Goal: Task Accomplishment & Management: Manage account settings

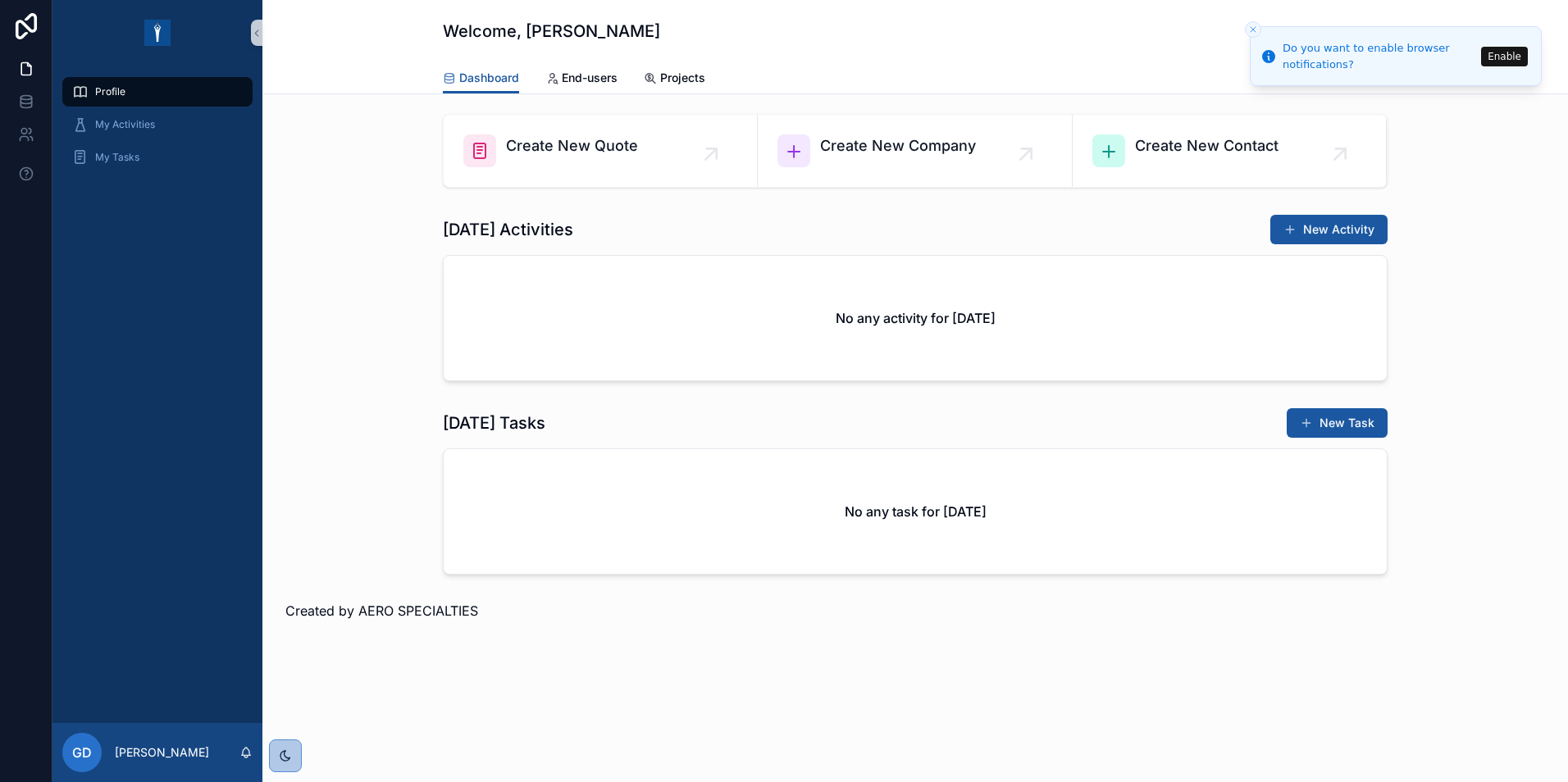
click at [1250, 30] on icon "Close toast" at bounding box center [1252, 29] width 10 height 10
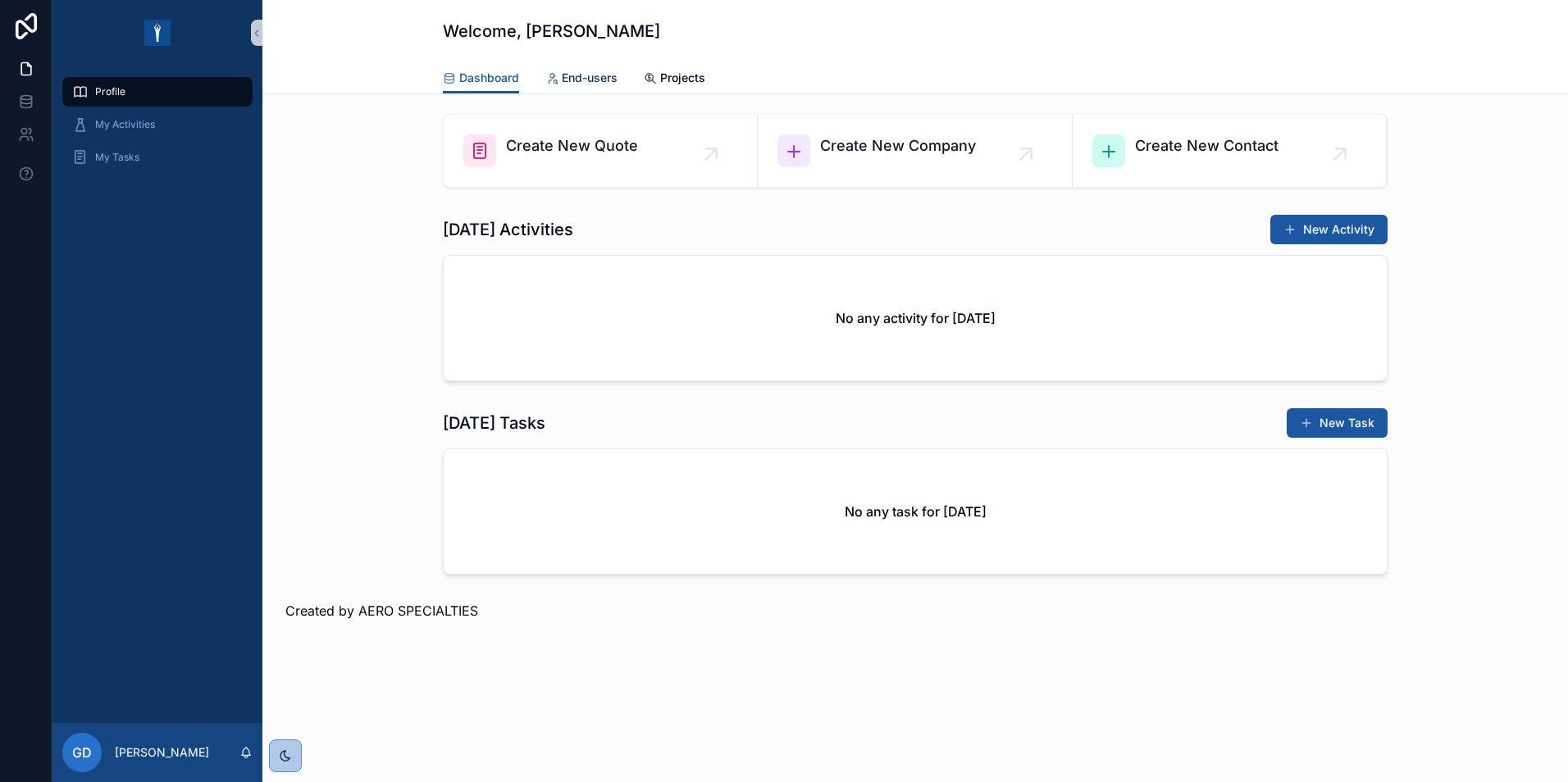
click at [576, 80] on span "End-users" at bounding box center [590, 78] width 56 height 16
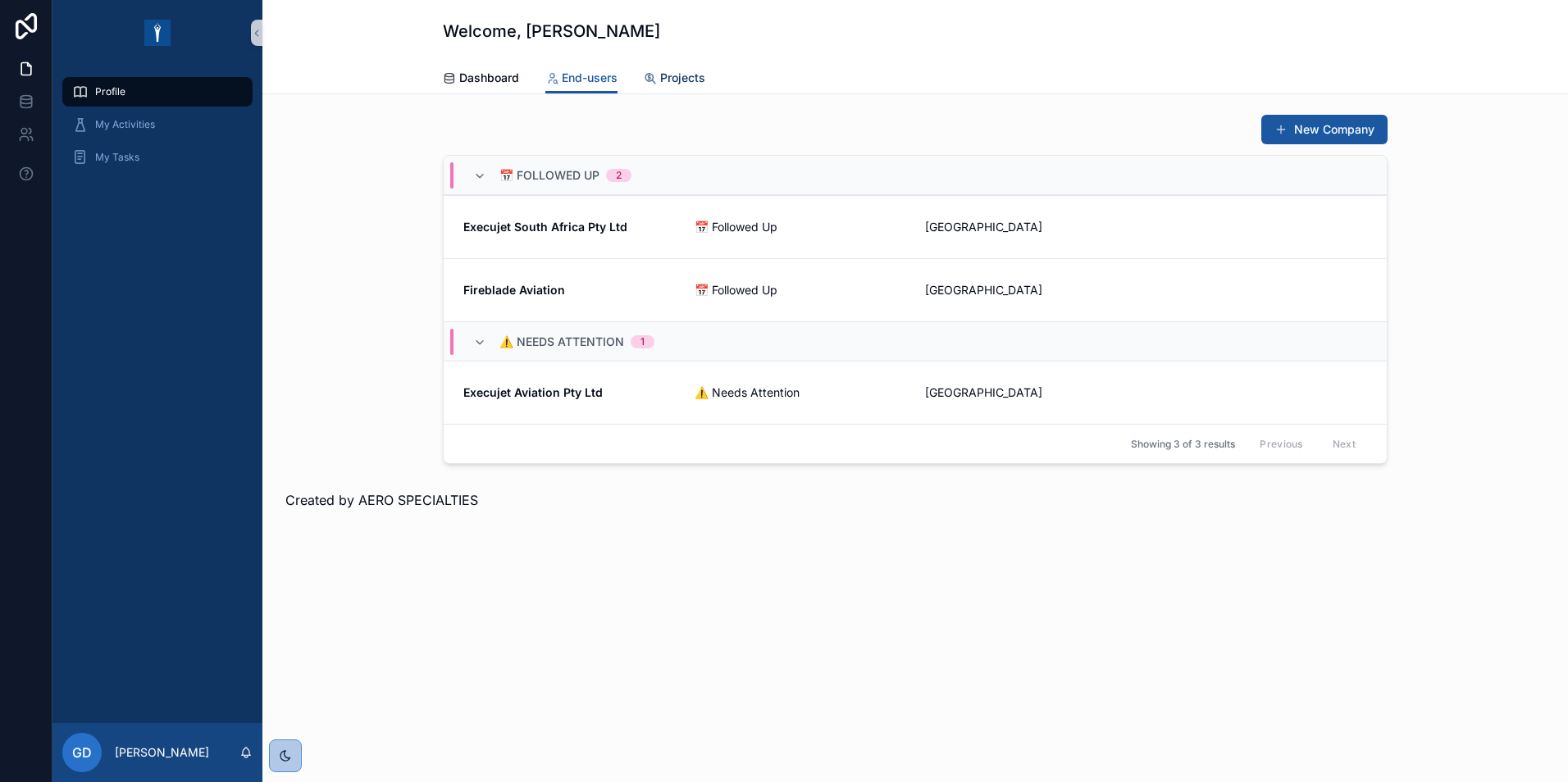
click at [690, 79] on span "Projects" at bounding box center [682, 78] width 45 height 16
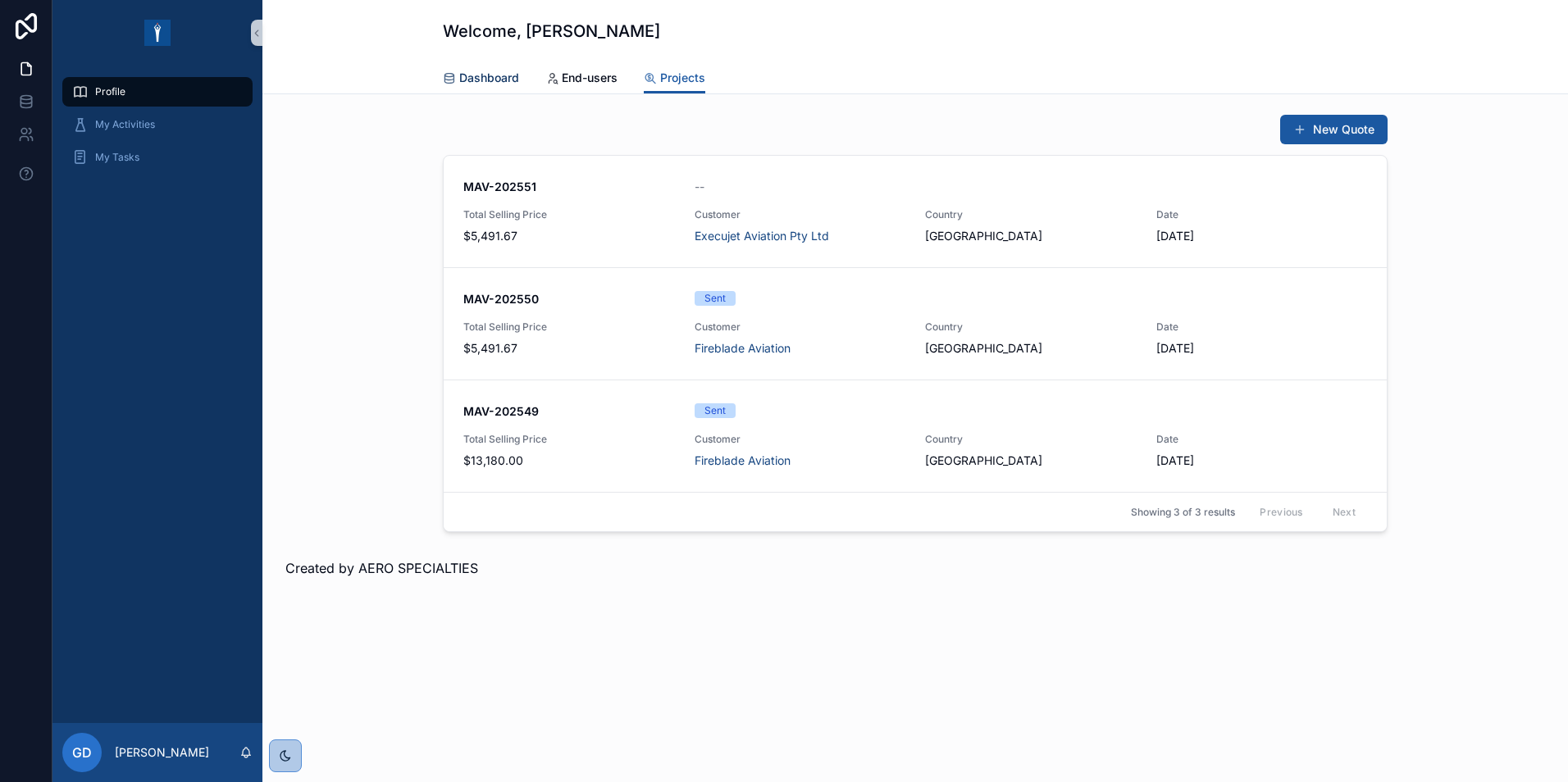
click at [486, 73] on span "Dashboard" at bounding box center [489, 78] width 60 height 16
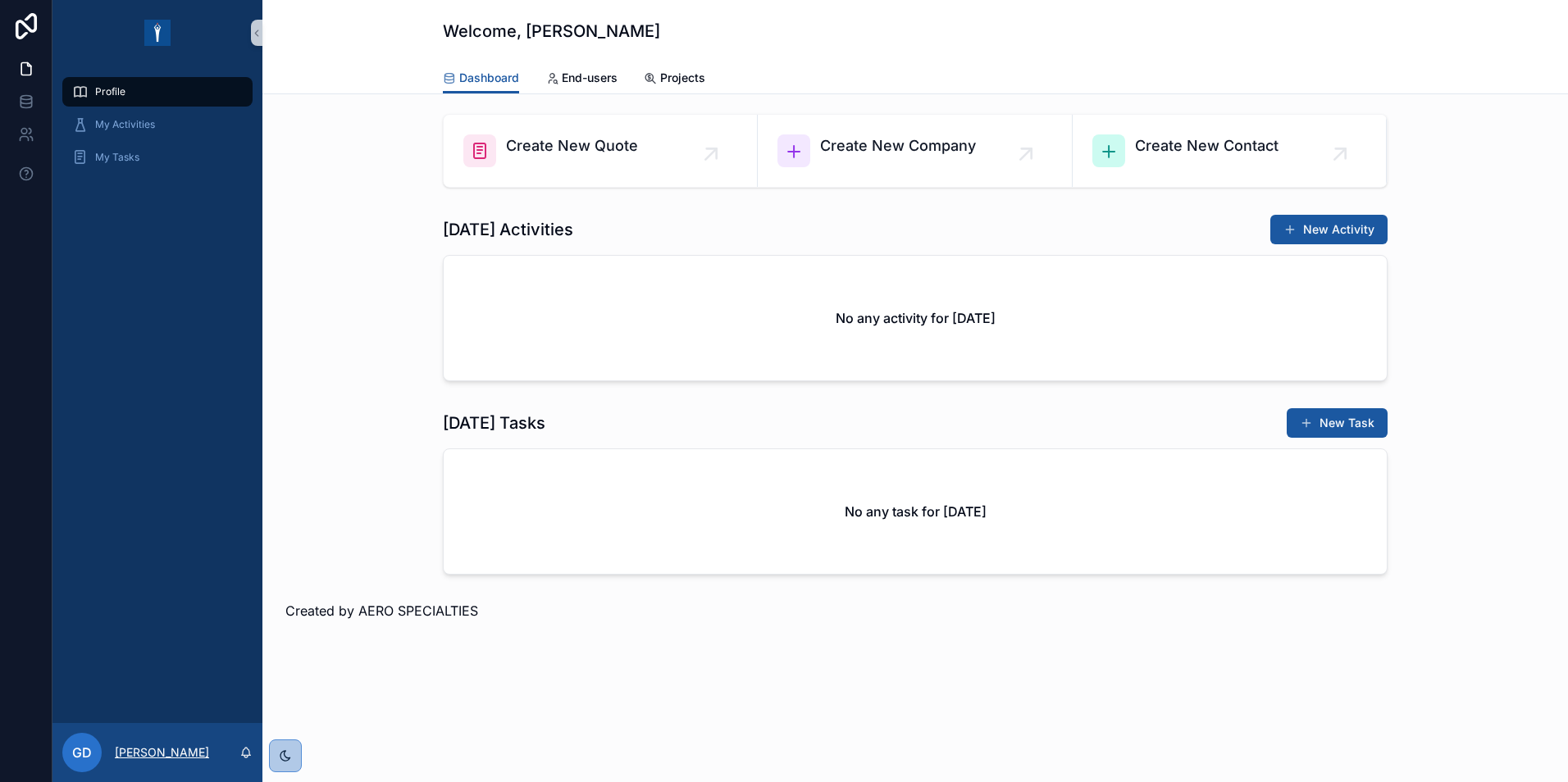
click at [146, 754] on p "[PERSON_NAME]" at bounding box center [162, 752] width 94 height 16
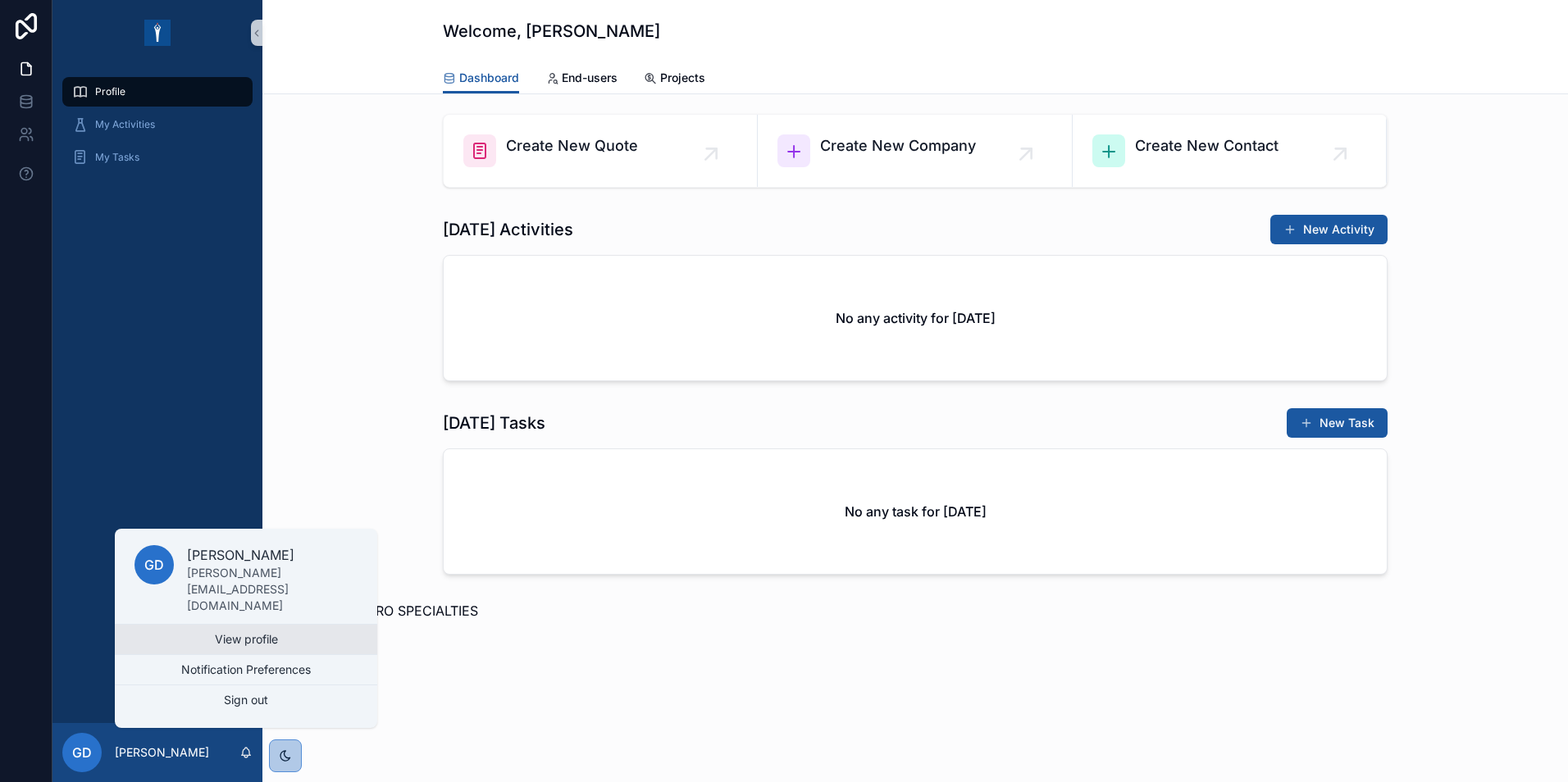
click at [256, 643] on link "View profile" at bounding box center [246, 639] width 263 height 30
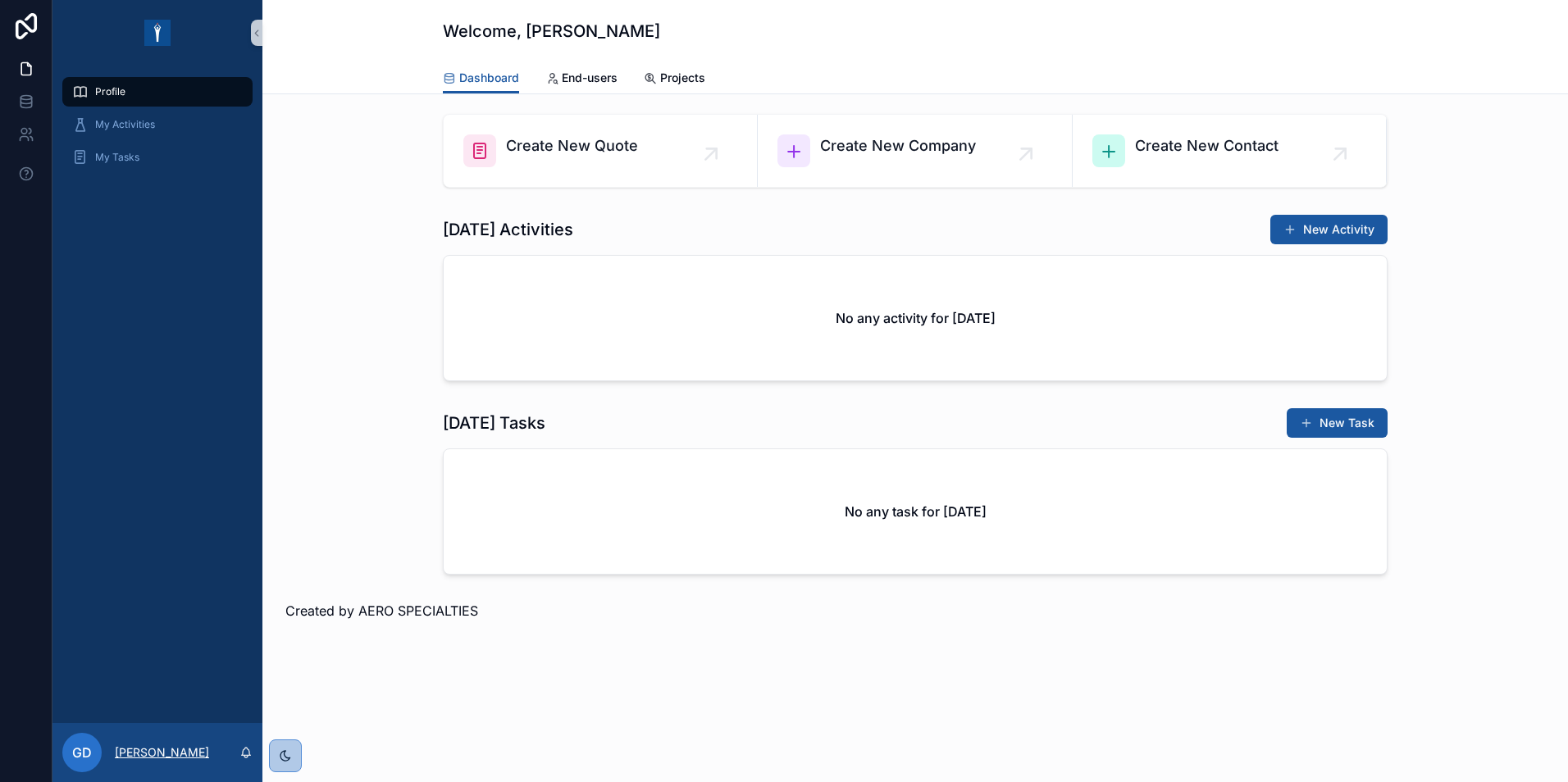
click at [150, 751] on p "[PERSON_NAME]" at bounding box center [162, 752] width 94 height 16
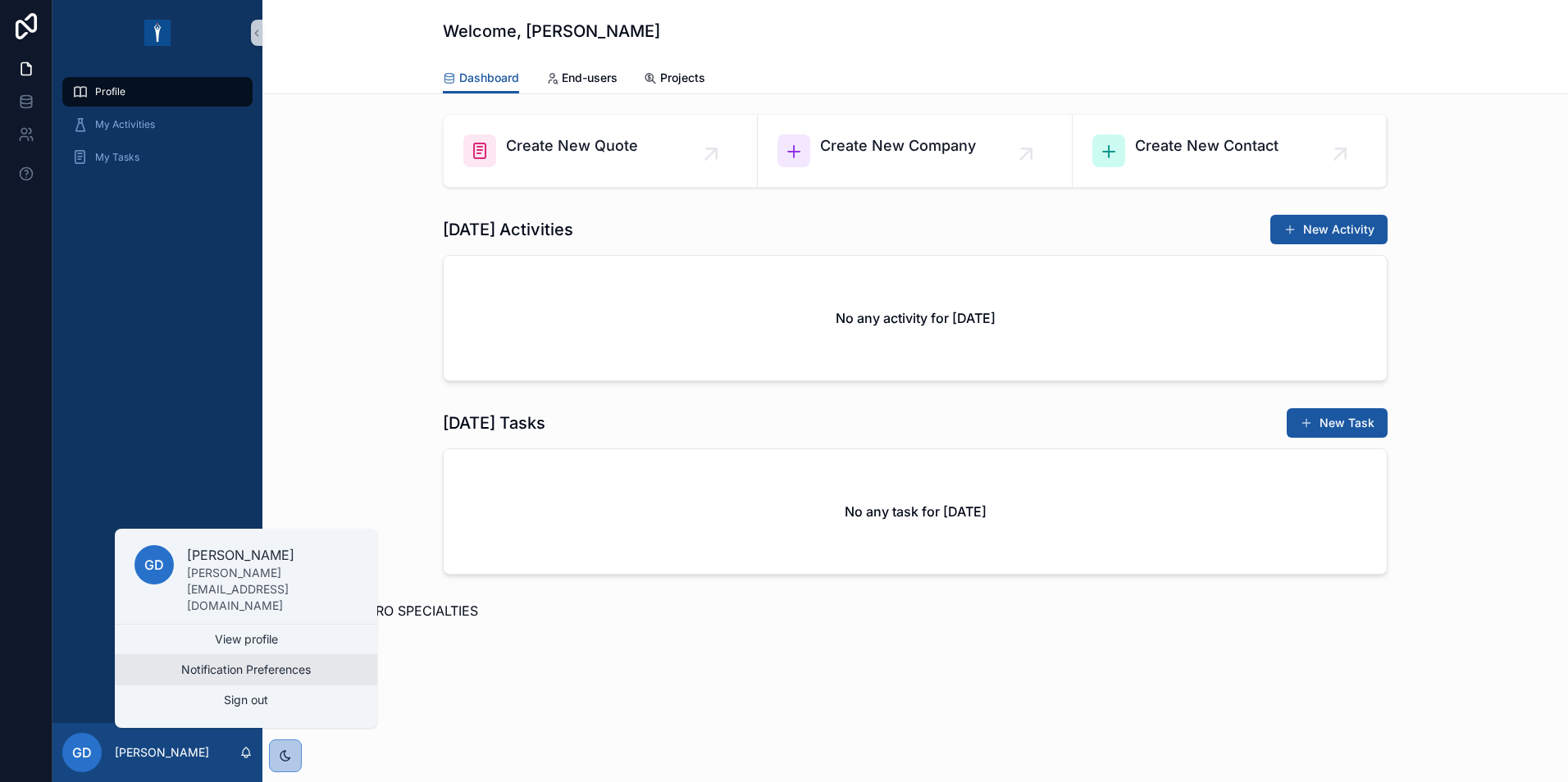
click at [283, 666] on button "Notification Preferences" at bounding box center [246, 670] width 263 height 30
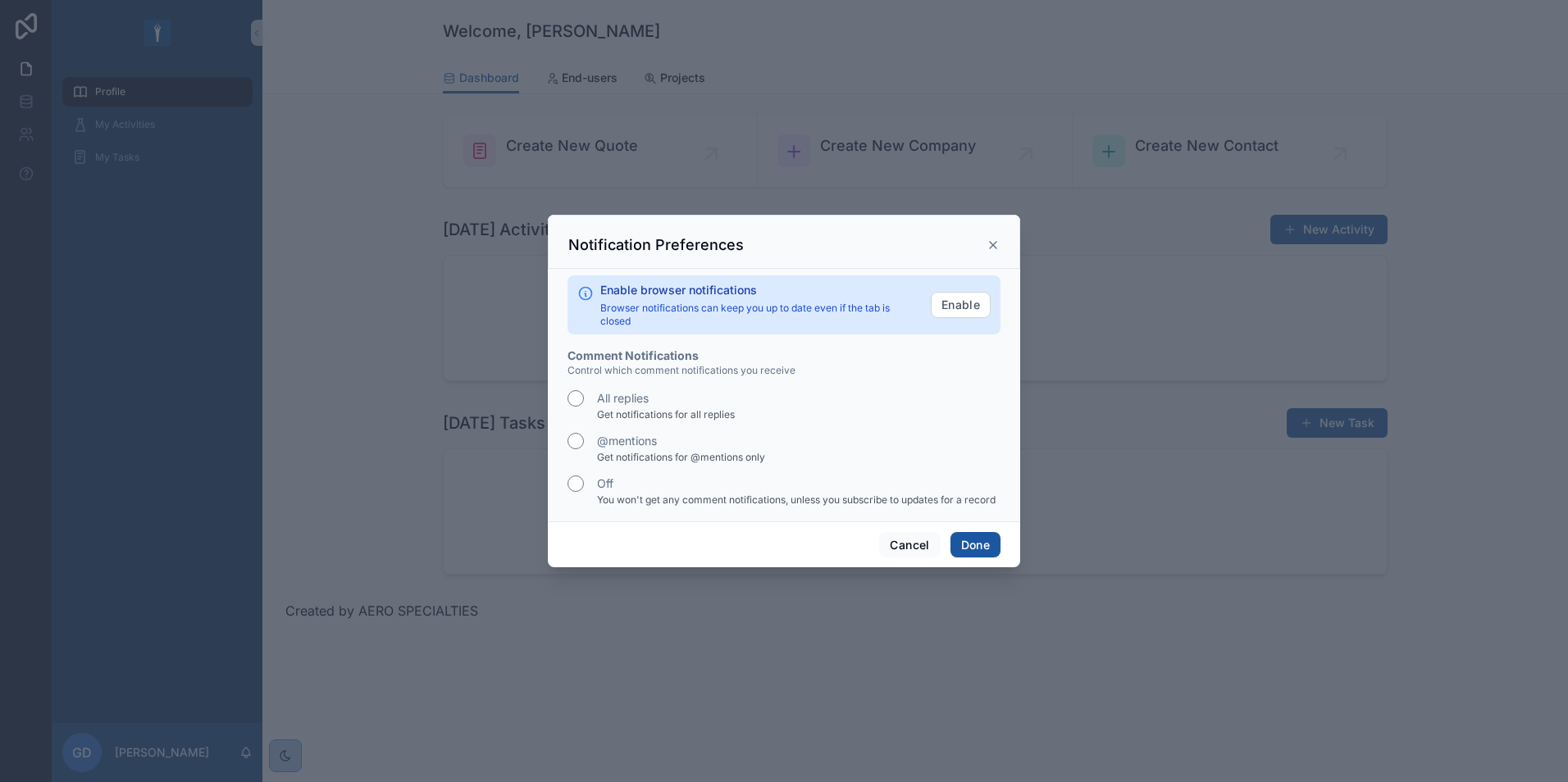
click at [994, 240] on icon "scrollable content" at bounding box center [993, 244] width 13 height 13
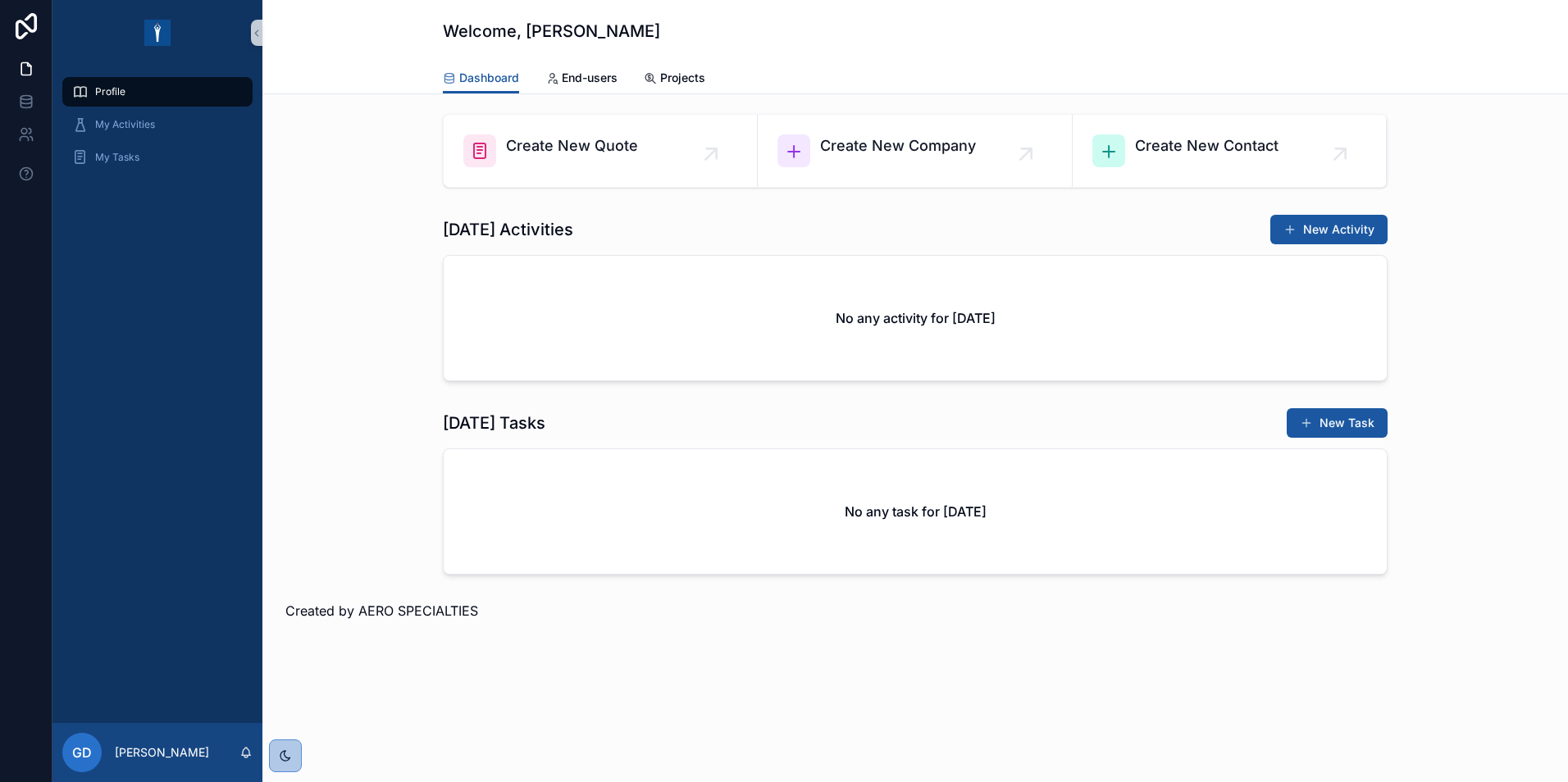
click at [661, 582] on div "Create New Quote Create New Company Create New Contact [DATE] Activities New Ac…" at bounding box center [915, 413] width 1305 height 638
click at [156, 30] on img "scrollable content" at bounding box center [157, 32] width 26 height 26
click at [257, 31] on icon "scrollable content" at bounding box center [257, 33] width 4 height 5
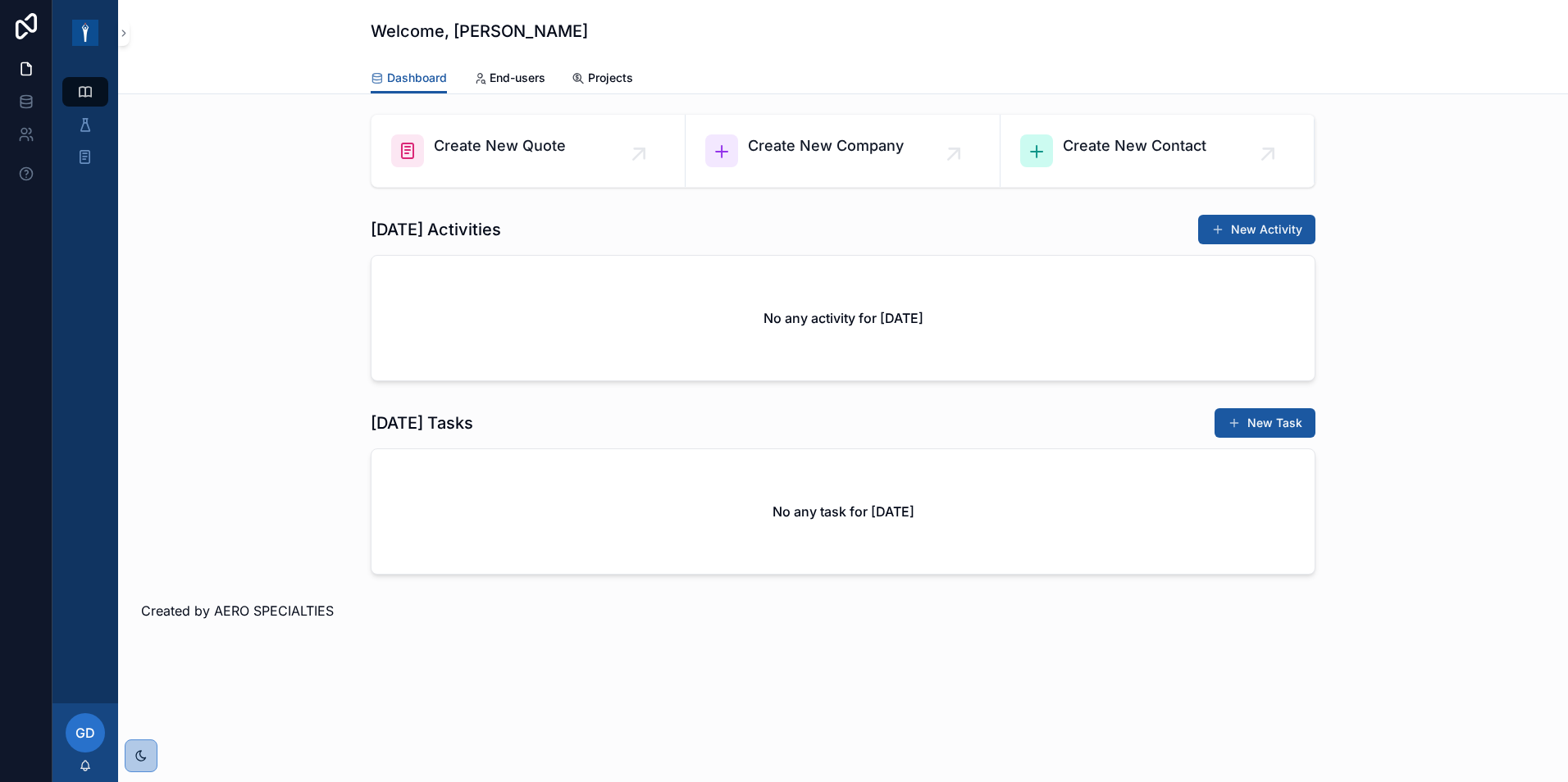
click at [116, 29] on div "scrollable content" at bounding box center [85, 32] width 66 height 66
click at [127, 35] on icon "scrollable content" at bounding box center [123, 33] width 12 height 13
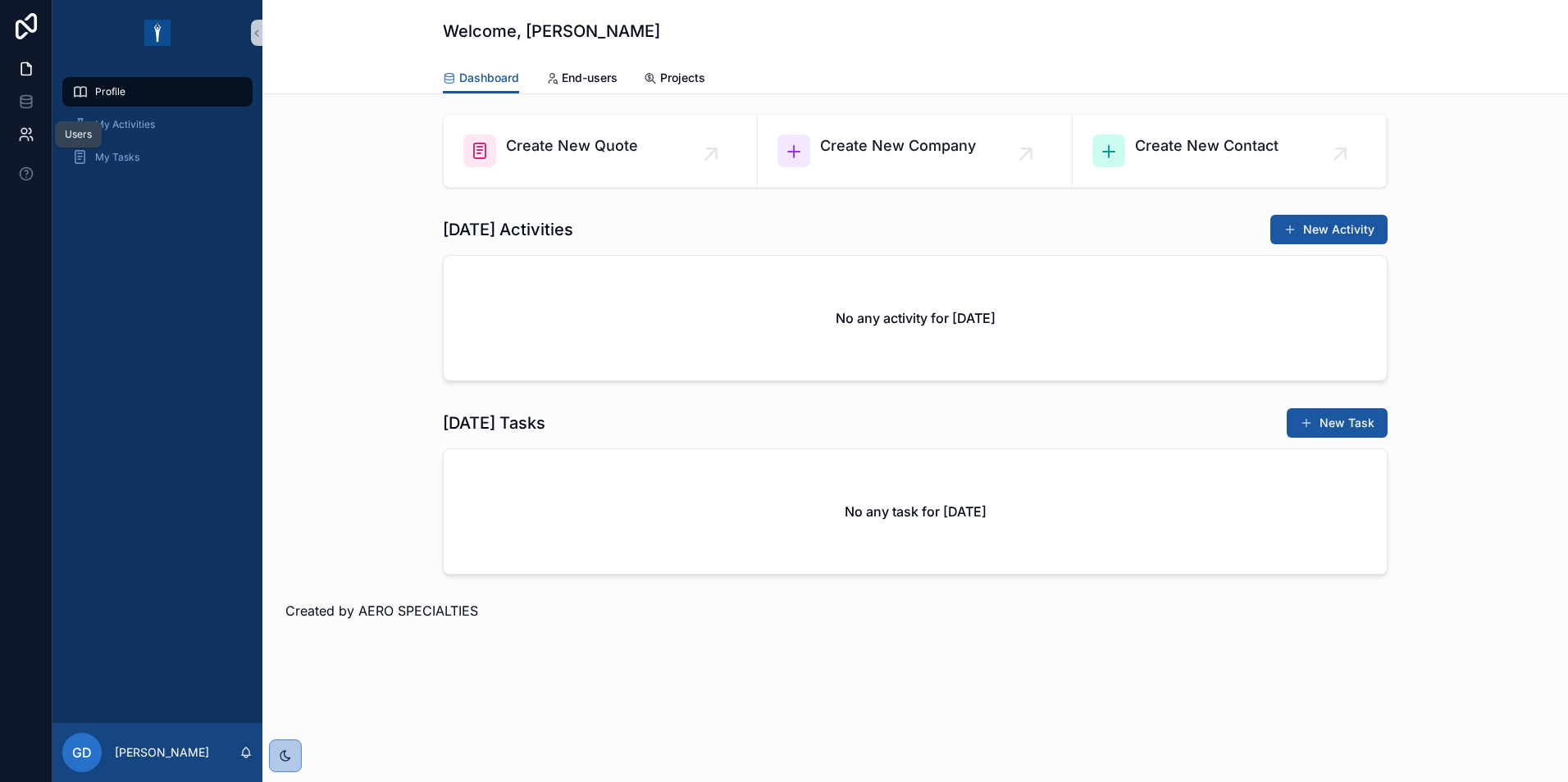
click at [27, 138] on icon at bounding box center [26, 134] width 16 height 16
click at [64, 65] on div "scrollable content" at bounding box center [156, 32] width 209 height 66
click at [533, 31] on h1 "Welcome, [PERSON_NAME]" at bounding box center [551, 31] width 218 height 23
click at [16, 23] on icon at bounding box center [26, 26] width 22 height 26
click at [36, 102] on link at bounding box center [25, 102] width 51 height 32
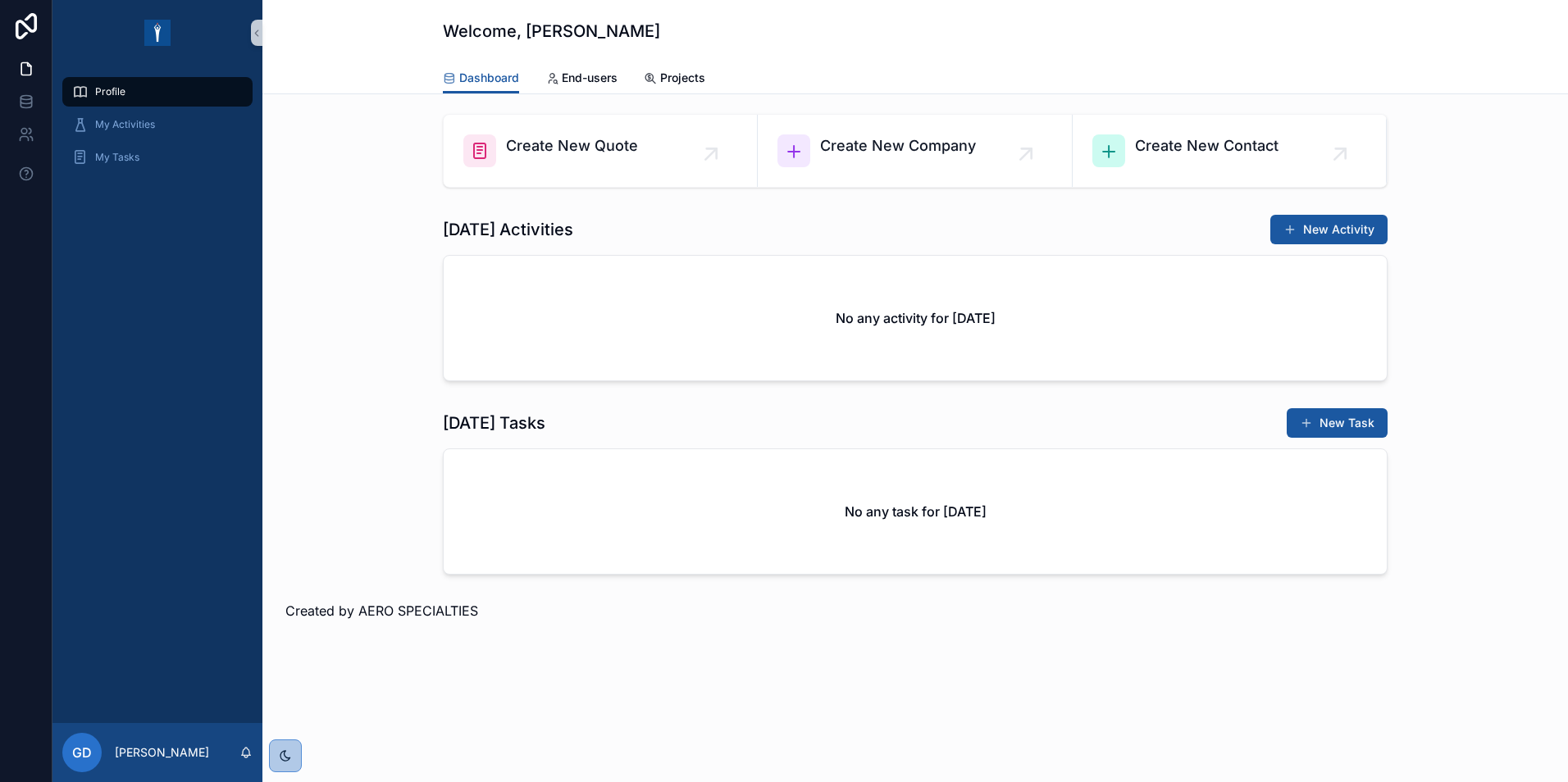
click at [205, 753] on div "GD Gavin DAVIDS" at bounding box center [156, 752] width 209 height 59
click at [173, 750] on p "[PERSON_NAME]" at bounding box center [162, 752] width 94 height 16
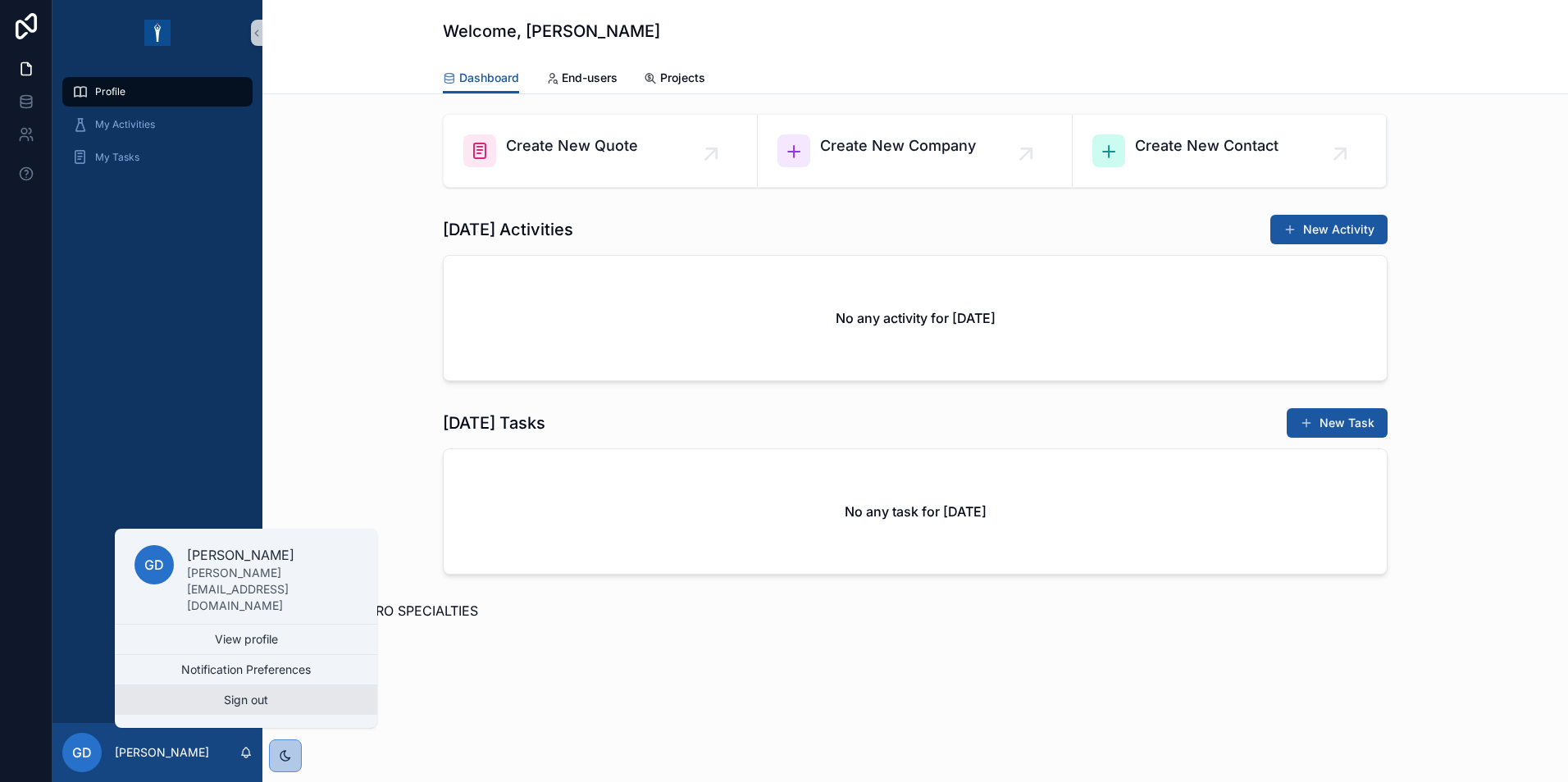
click at [239, 698] on button "Sign out" at bounding box center [246, 699] width 263 height 30
